Goal: Task Accomplishment & Management: Complete application form

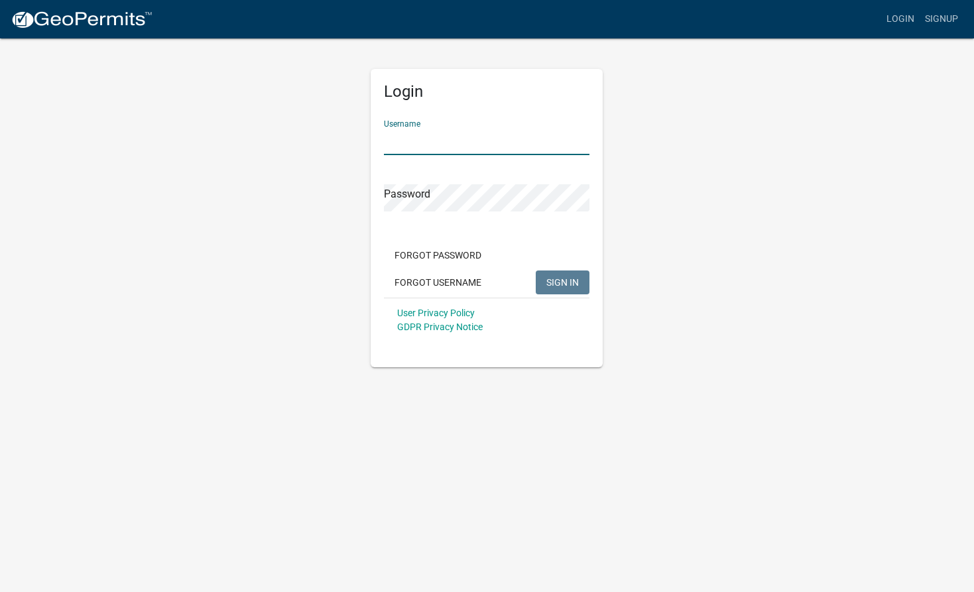
click at [406, 140] on input "Username" at bounding box center [486, 141] width 205 height 27
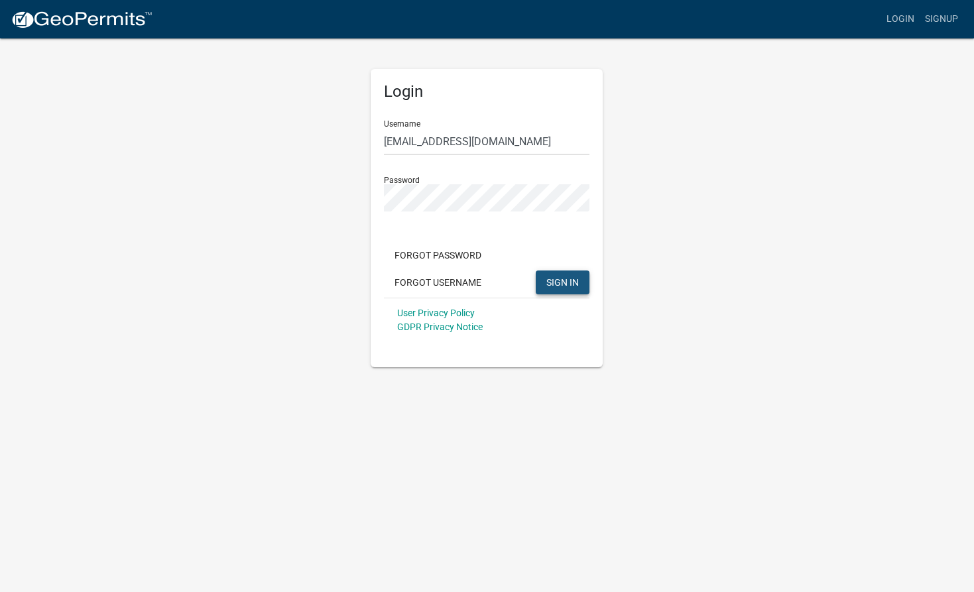
click at [570, 283] on span "SIGN IN" at bounding box center [562, 281] width 32 height 11
drag, startPoint x: 536, startPoint y: 145, endPoint x: 528, endPoint y: 147, distance: 8.8
click at [536, 145] on input "[EMAIL_ADDRESS][DOMAIN_NAME]" at bounding box center [486, 141] width 205 height 27
type input "m"
type input "DukeHomes"
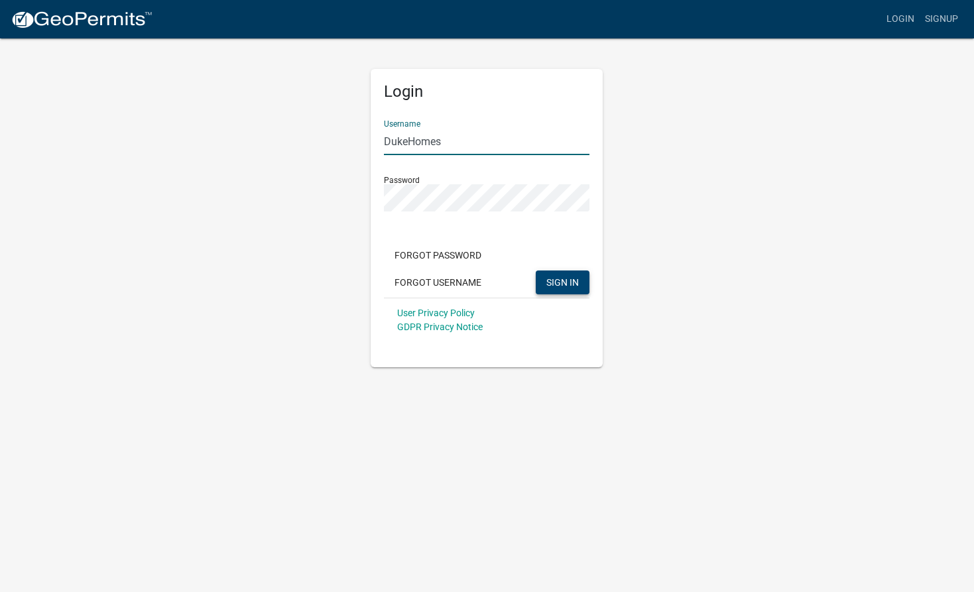
click at [561, 281] on span "SIGN IN" at bounding box center [562, 281] width 32 height 11
click at [426, 280] on button "Forgot Username" at bounding box center [438, 282] width 108 height 24
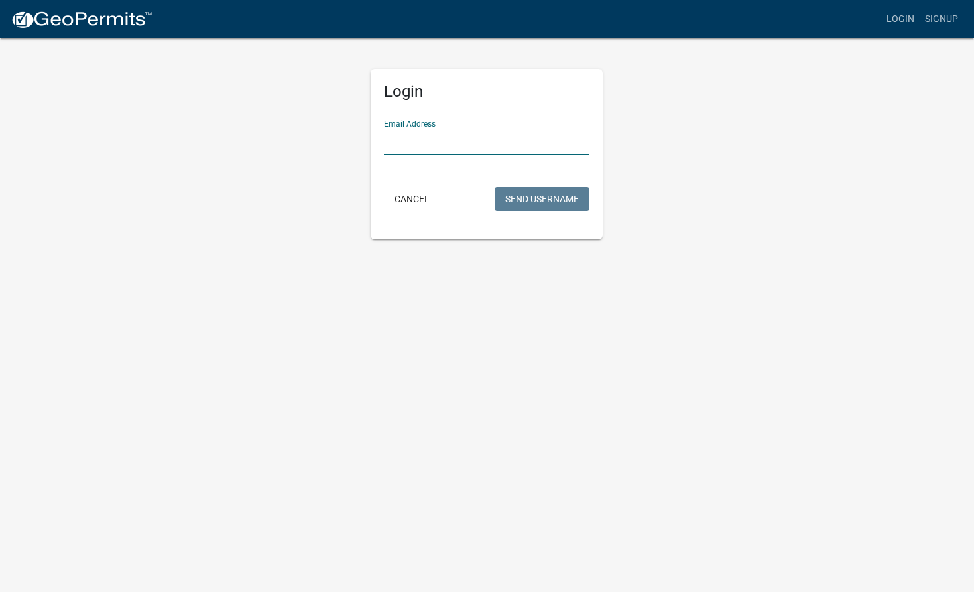
click at [390, 133] on input "Email Address" at bounding box center [486, 141] width 205 height 27
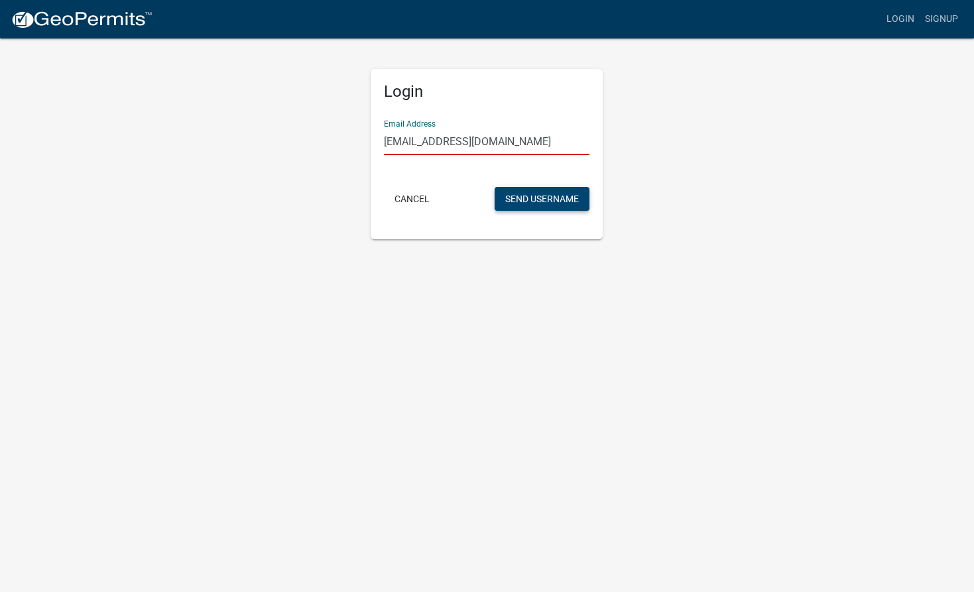
type input "[EMAIL_ADDRESS][DOMAIN_NAME]"
click at [532, 196] on button "Send Username" at bounding box center [541, 199] width 95 height 24
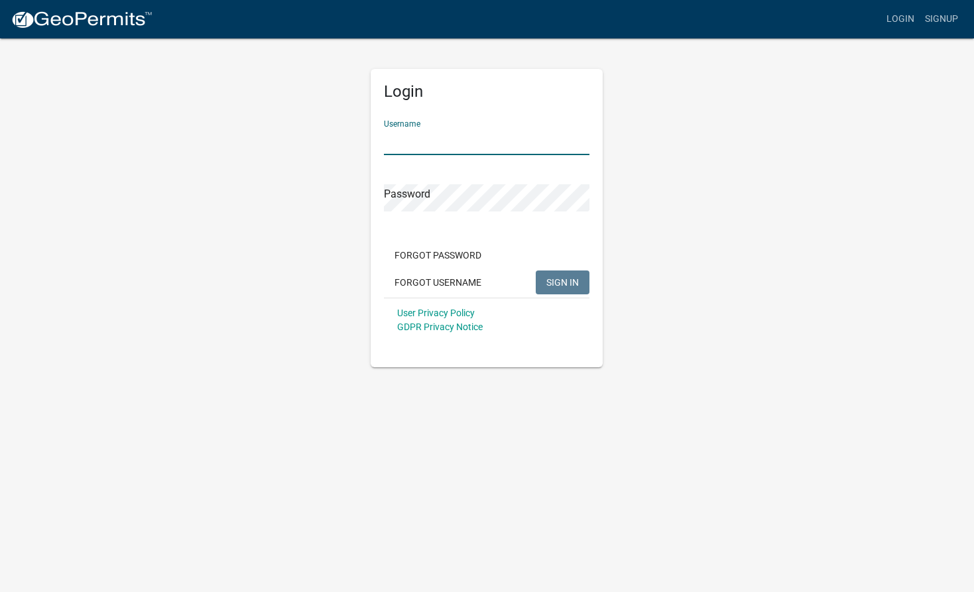
click at [387, 139] on input "Username" at bounding box center [486, 141] width 205 height 27
type input "MikeDuke"
click at [555, 278] on span "SIGN IN" at bounding box center [562, 281] width 32 height 11
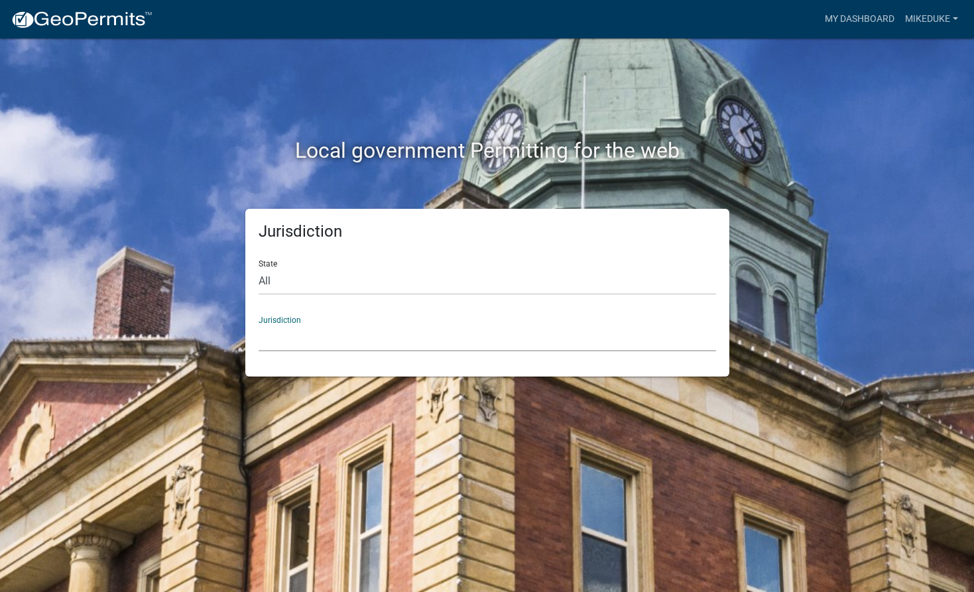
click at [284, 337] on select "Custer County, Colorado Cook County, Georgia Crawford County, Georgia Gilmer Co…" at bounding box center [486, 337] width 457 height 27
